Goal: Information Seeking & Learning: Learn about a topic

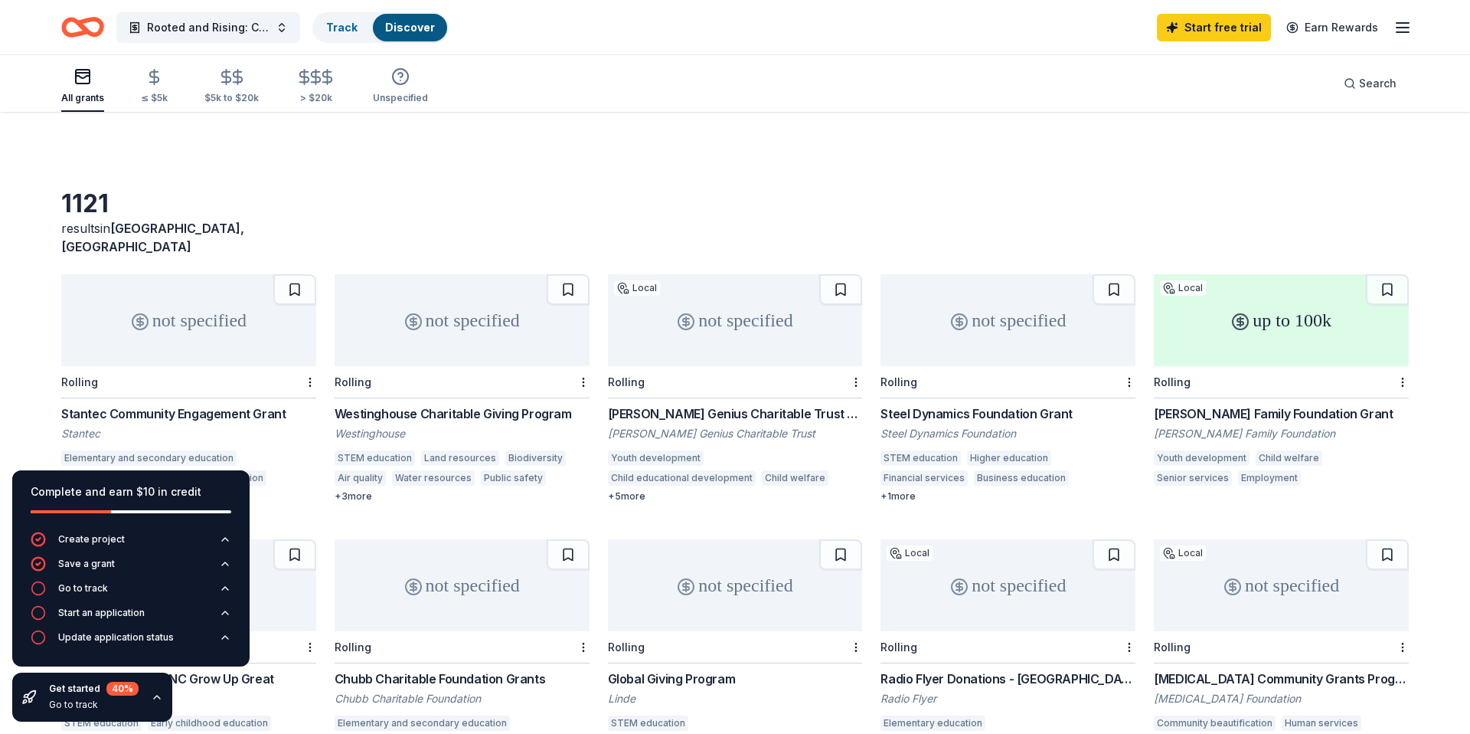
scroll to position [762, 0]
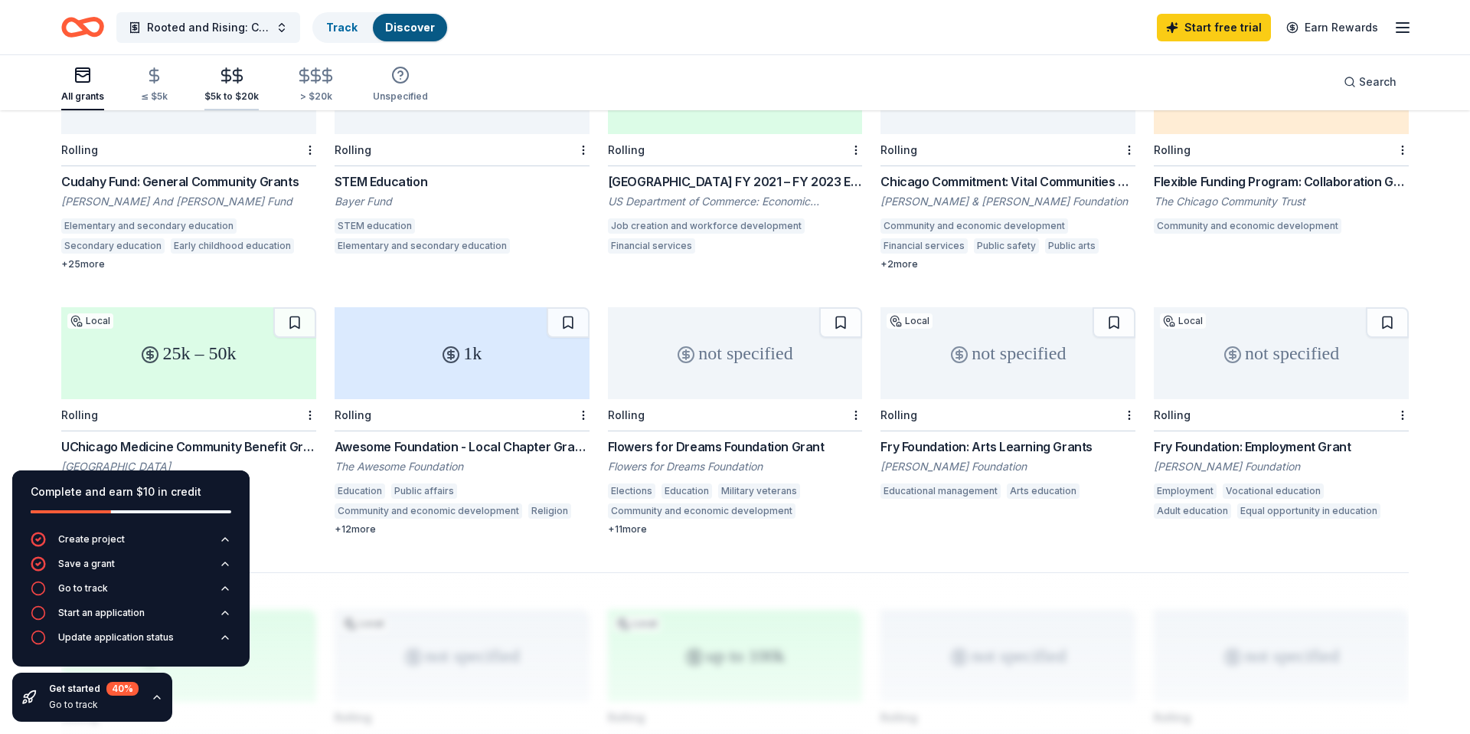
click at [219, 93] on div "$5k to $20k" at bounding box center [231, 96] width 54 height 12
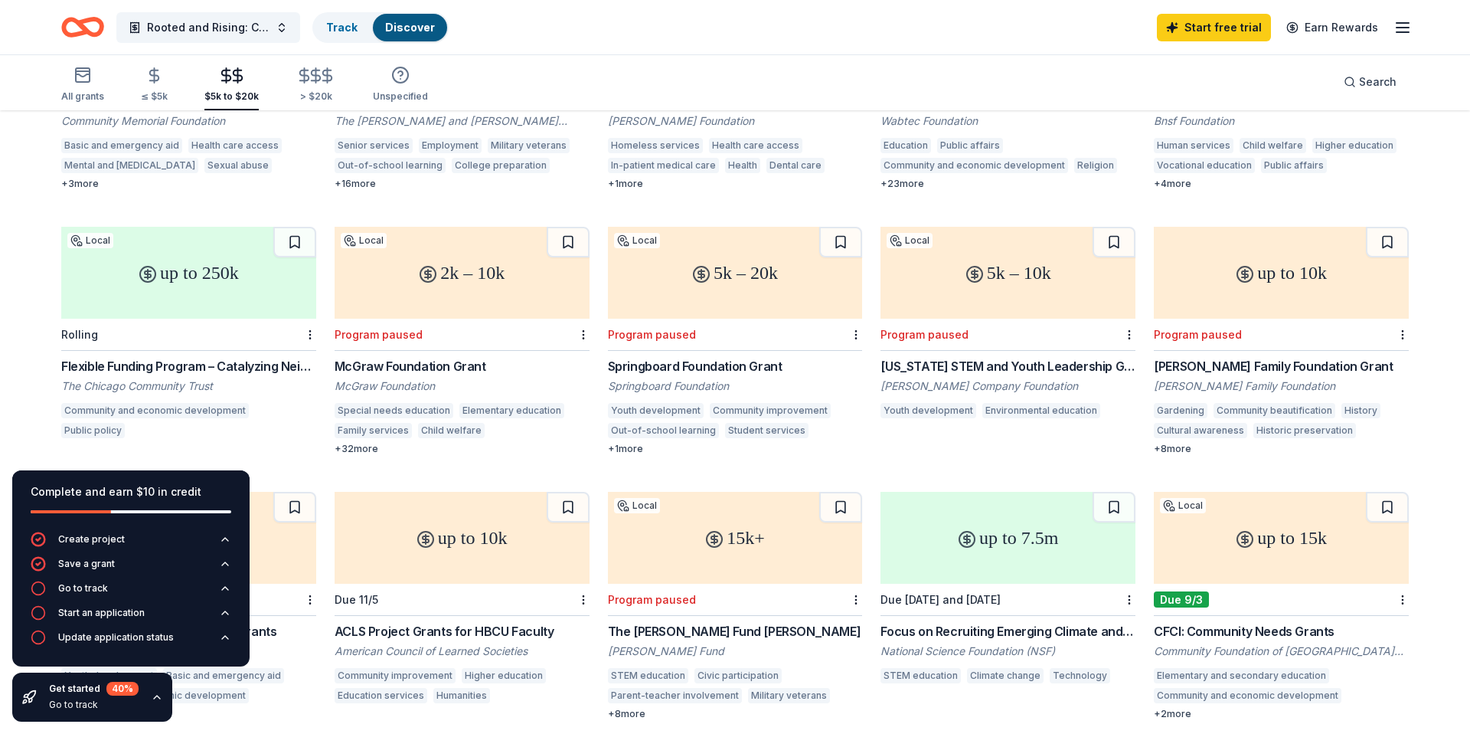
scroll to position [579, 0]
click at [269, 355] on div "Flexible Funding Program – Catalyzing Neighborhood Investment" at bounding box center [188, 364] width 255 height 18
click at [720, 355] on div "Springboard Foundation Grant" at bounding box center [735, 364] width 255 height 18
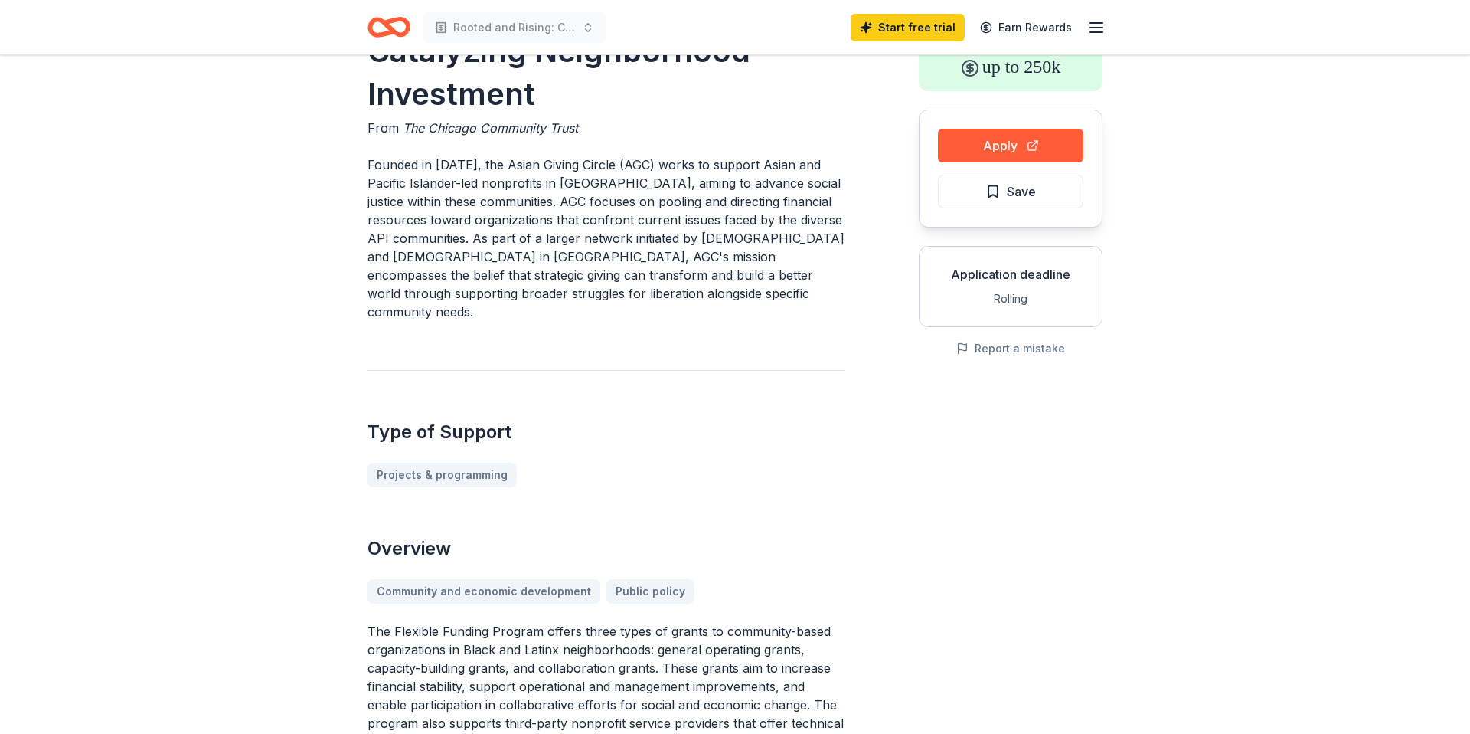
scroll to position [103, 0]
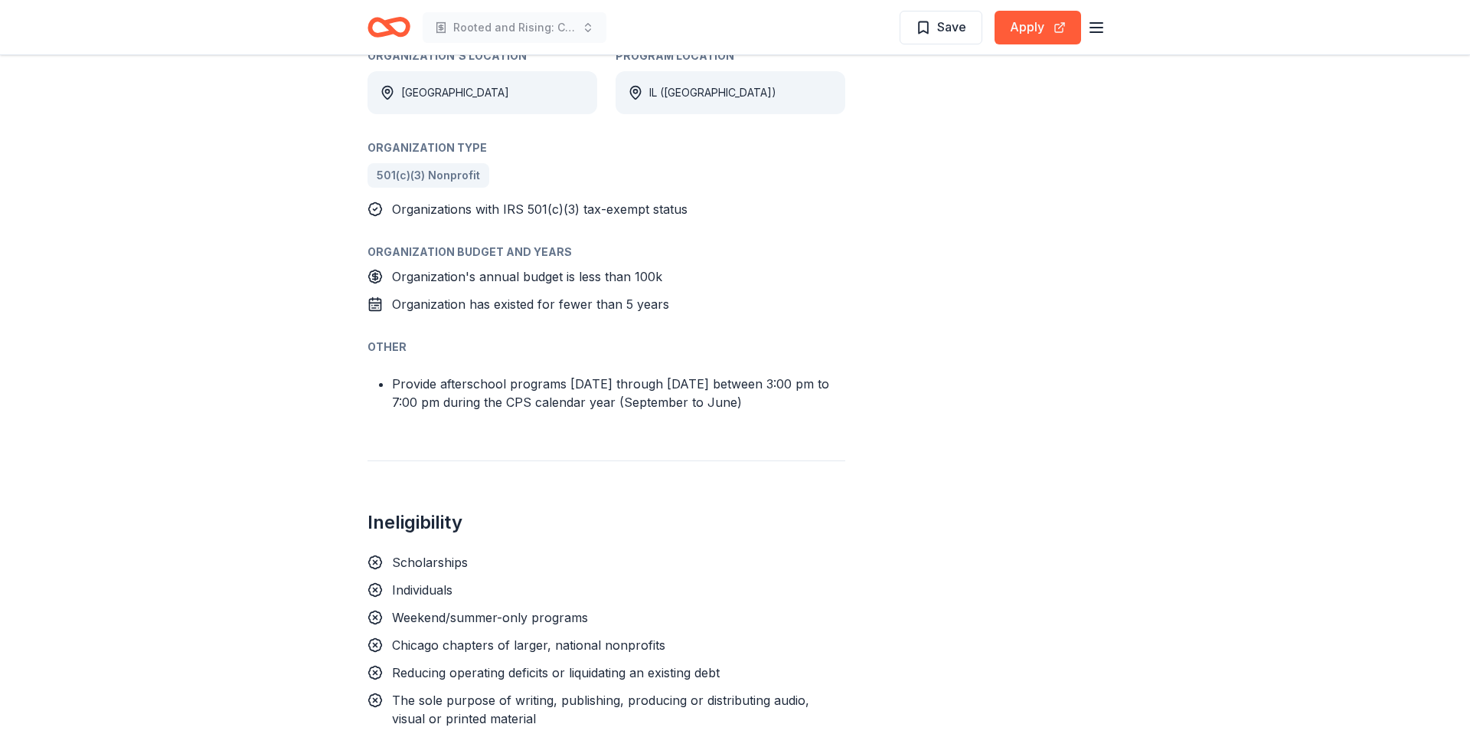
scroll to position [983, 0]
